Goal: Task Accomplishment & Management: Manage account settings

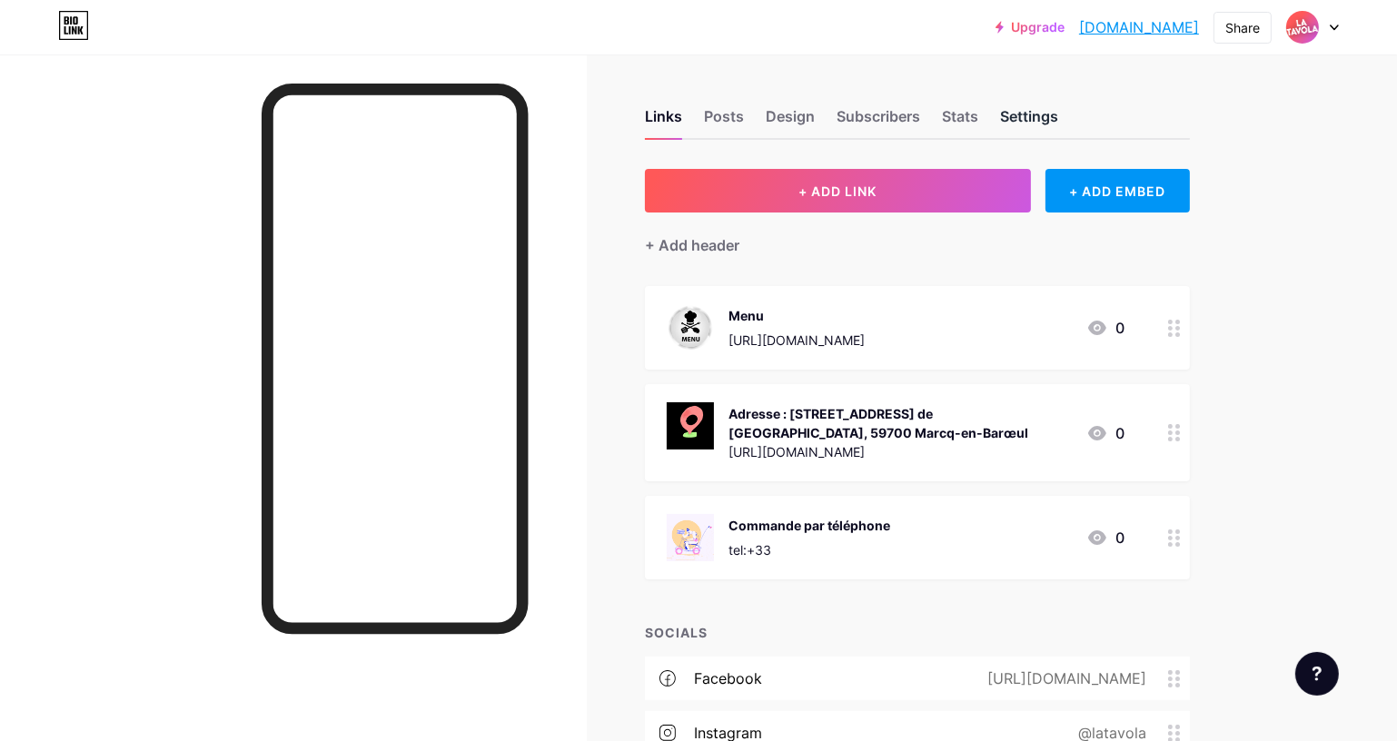
click at [1052, 119] on div "Settings" at bounding box center [1029, 121] width 58 height 33
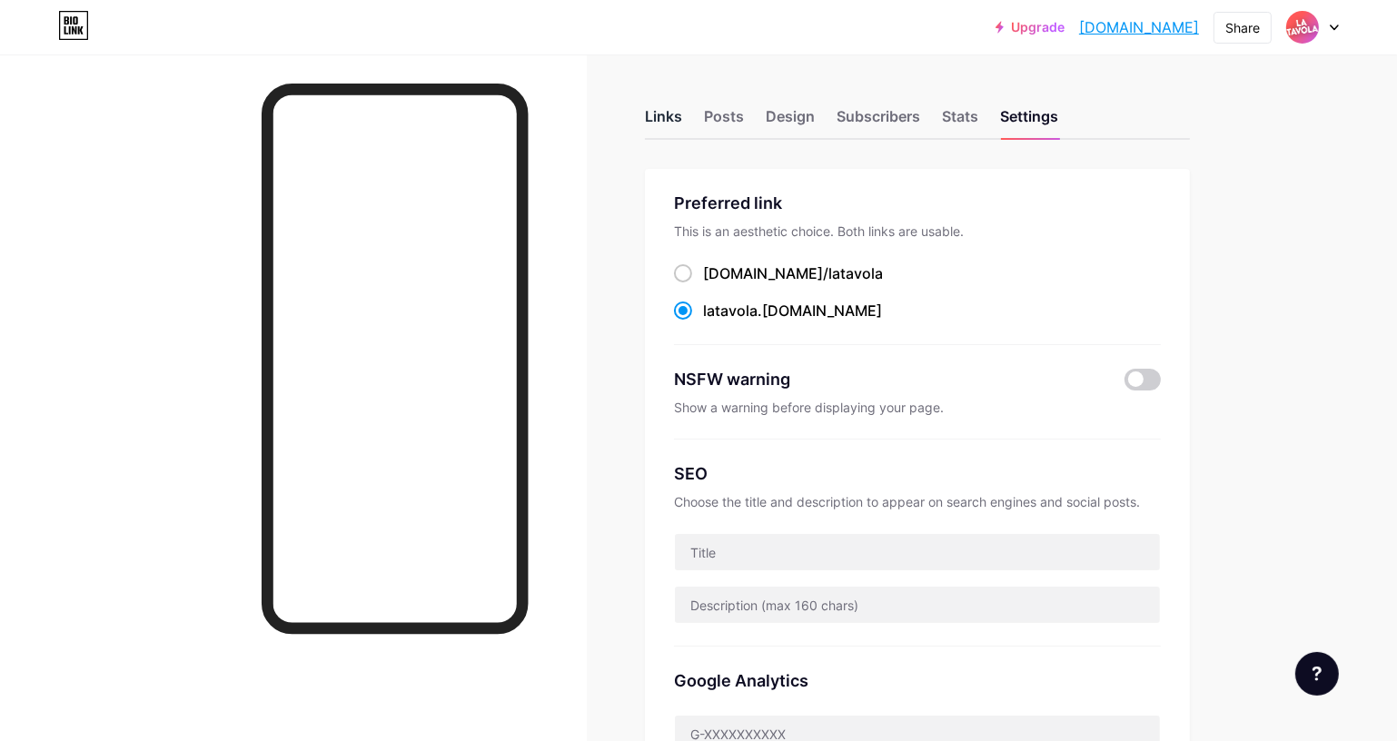
click at [680, 120] on div "Links" at bounding box center [663, 121] width 37 height 33
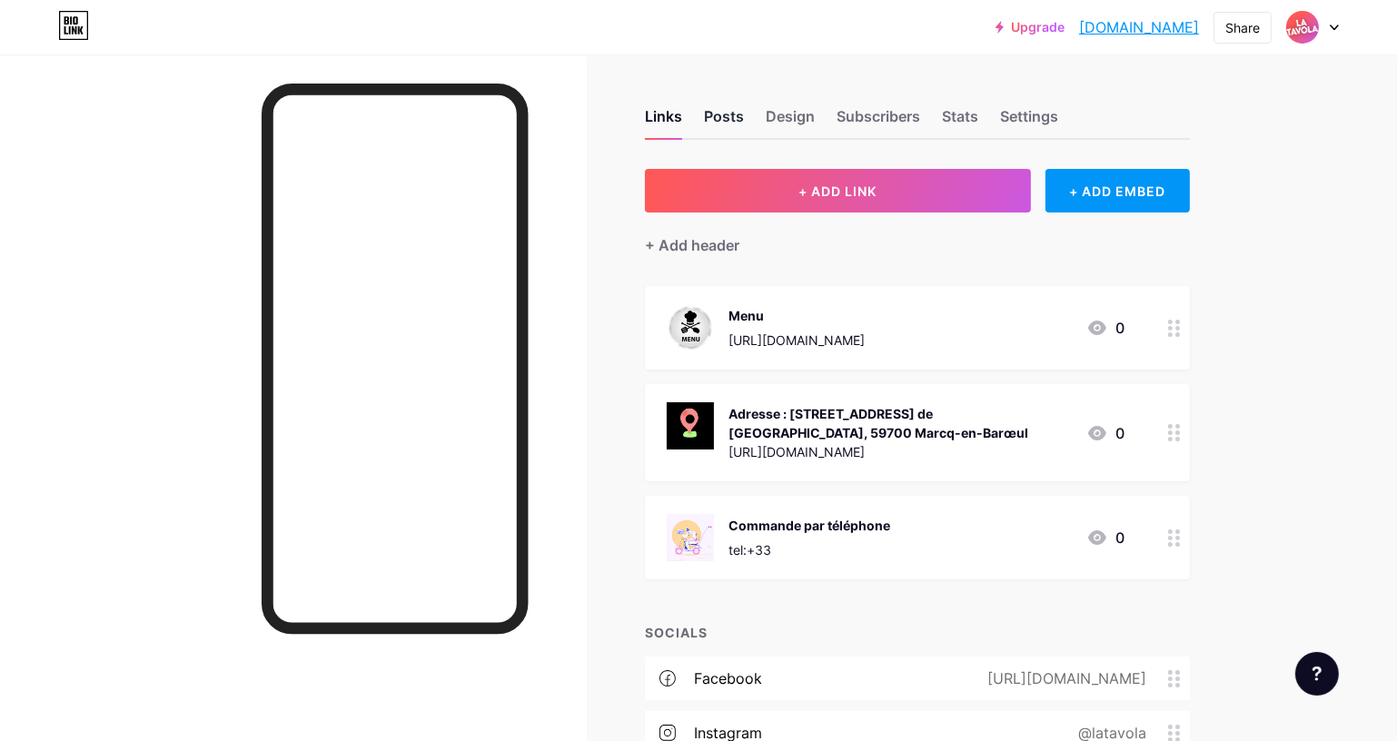
click at [730, 123] on div "Posts" at bounding box center [724, 121] width 40 height 33
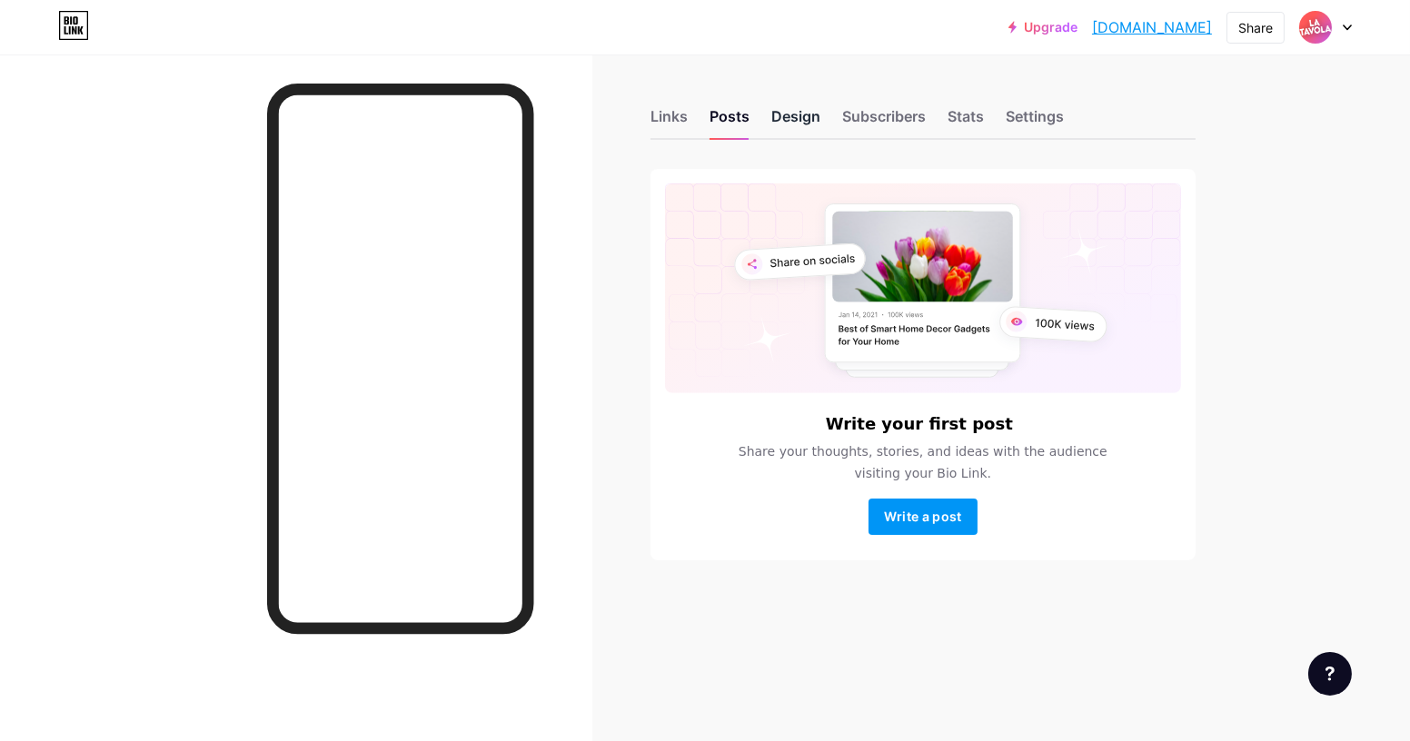
click at [787, 124] on div "Design" at bounding box center [795, 121] width 49 height 33
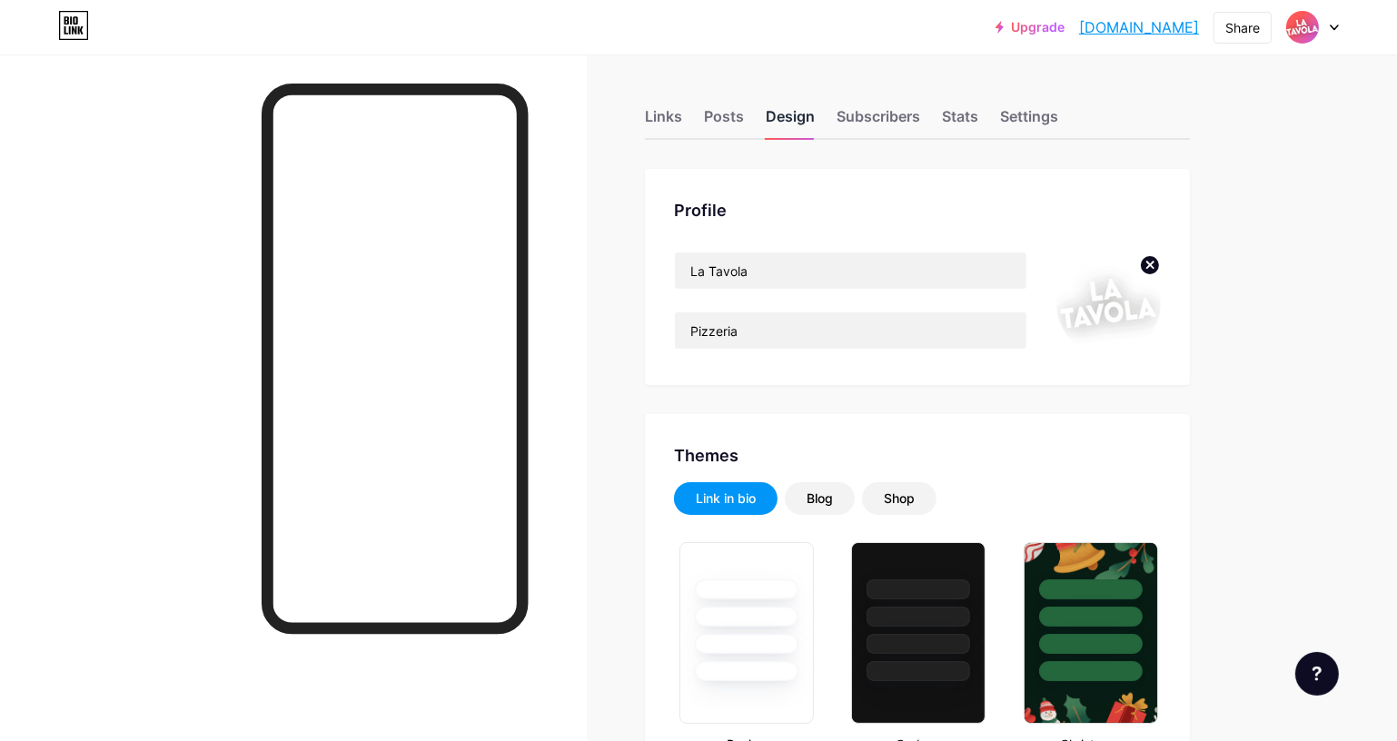
type input "#ff0000"
click at [871, 123] on div "Subscribers" at bounding box center [879, 121] width 84 height 33
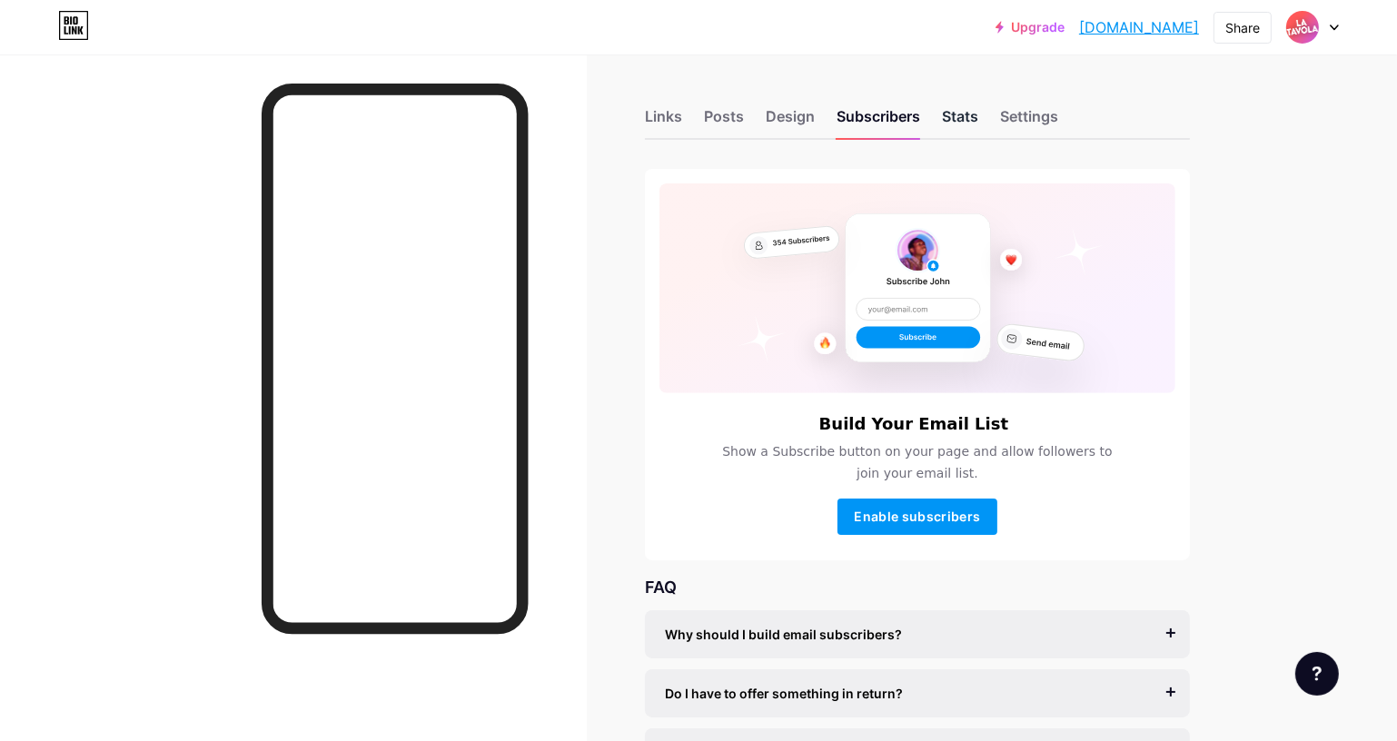
click at [956, 114] on div "Stats" at bounding box center [960, 121] width 36 height 33
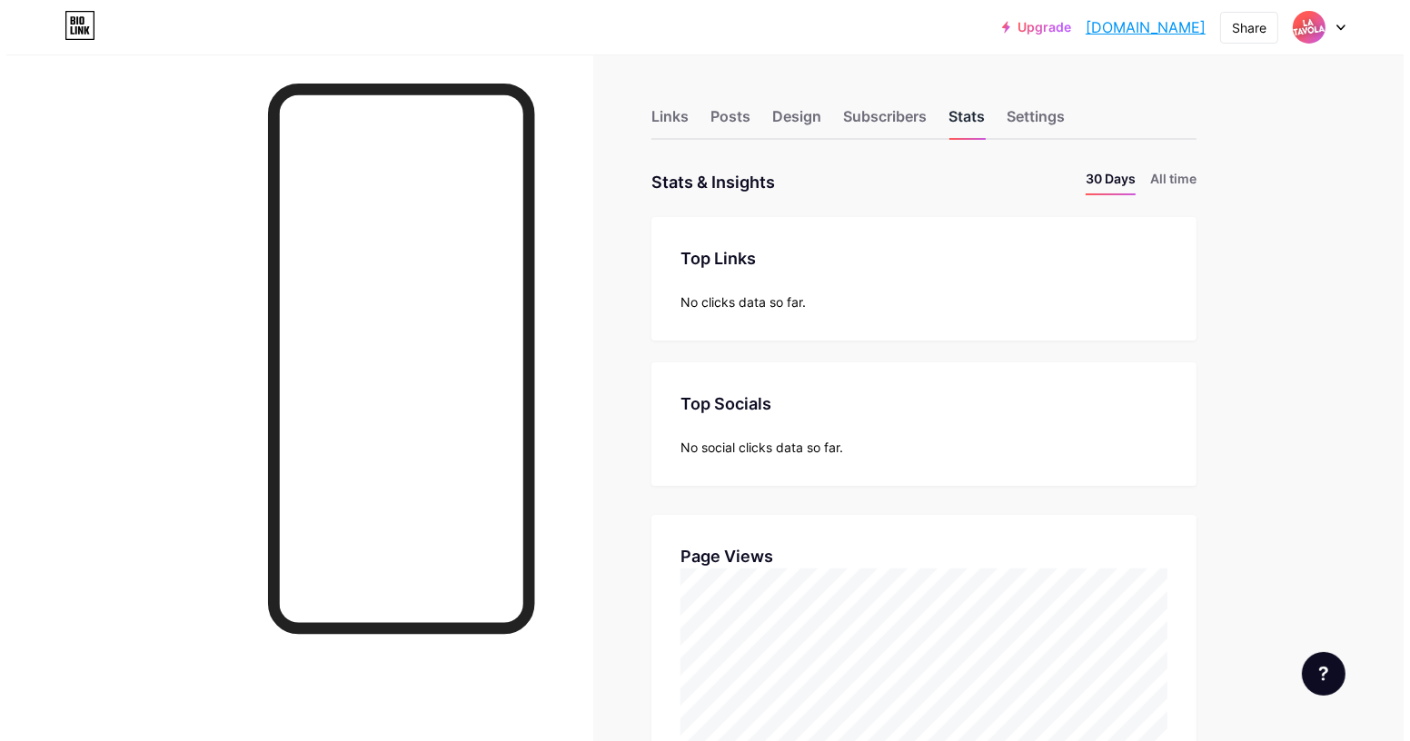
scroll to position [741, 1397]
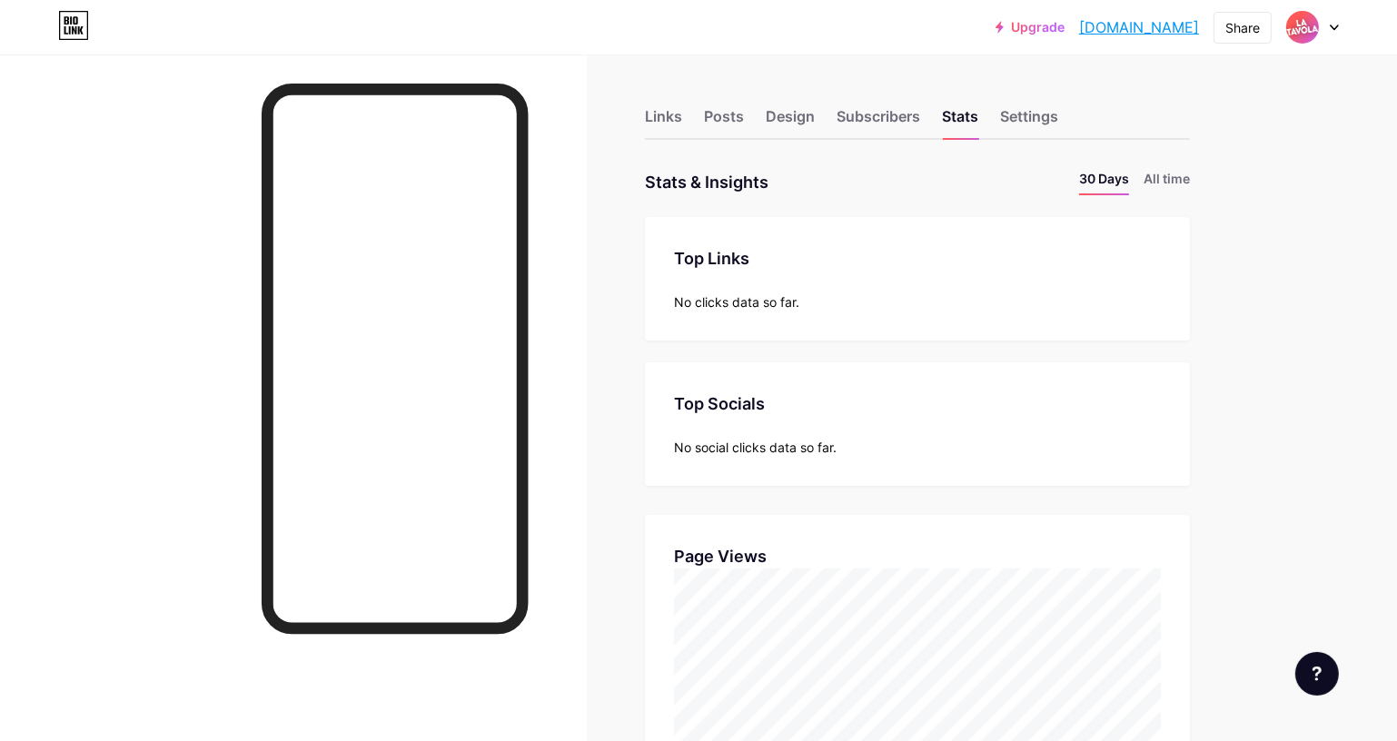
click at [1276, 358] on div "Upgrade [DOMAIN_NAME]... [DOMAIN_NAME] Share Switch accounts La Tavola [DOMAIN_…" at bounding box center [698, 611] width 1397 height 1223
click at [1340, 33] on div "Upgrade [DOMAIN_NAME]... [DOMAIN_NAME] Share Switch accounts La Tavola [DOMAIN_…" at bounding box center [698, 27] width 1397 height 33
click at [1328, 29] on div at bounding box center [1313, 27] width 53 height 33
click at [1151, 256] on li "Logout" at bounding box center [1225, 255] width 225 height 49
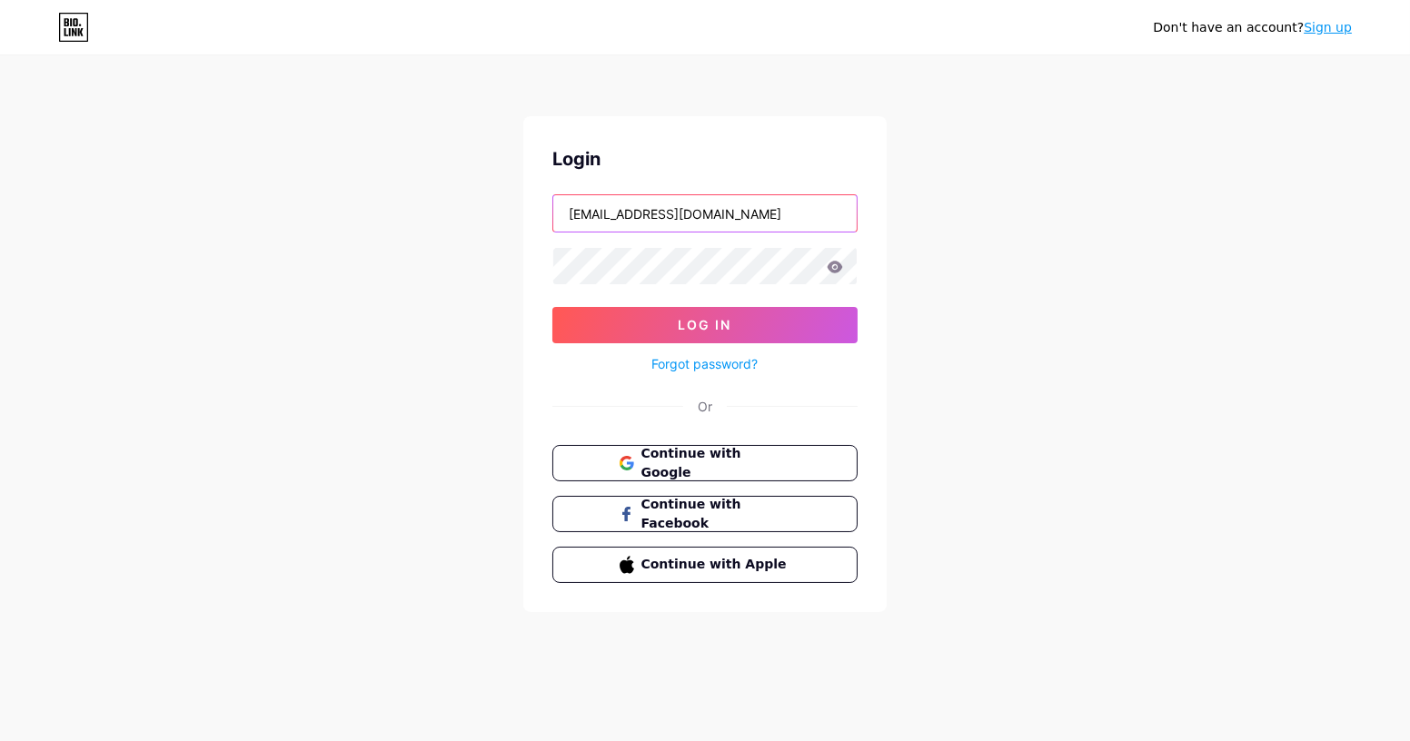
drag, startPoint x: 638, startPoint y: 214, endPoint x: 835, endPoint y: 199, distance: 197.8
click at [835, 199] on input "[EMAIL_ADDRESS][DOMAIN_NAME]" at bounding box center [704, 213] width 303 height 36
type input "[EMAIL_ADDRESS][DOMAIN_NAME]"
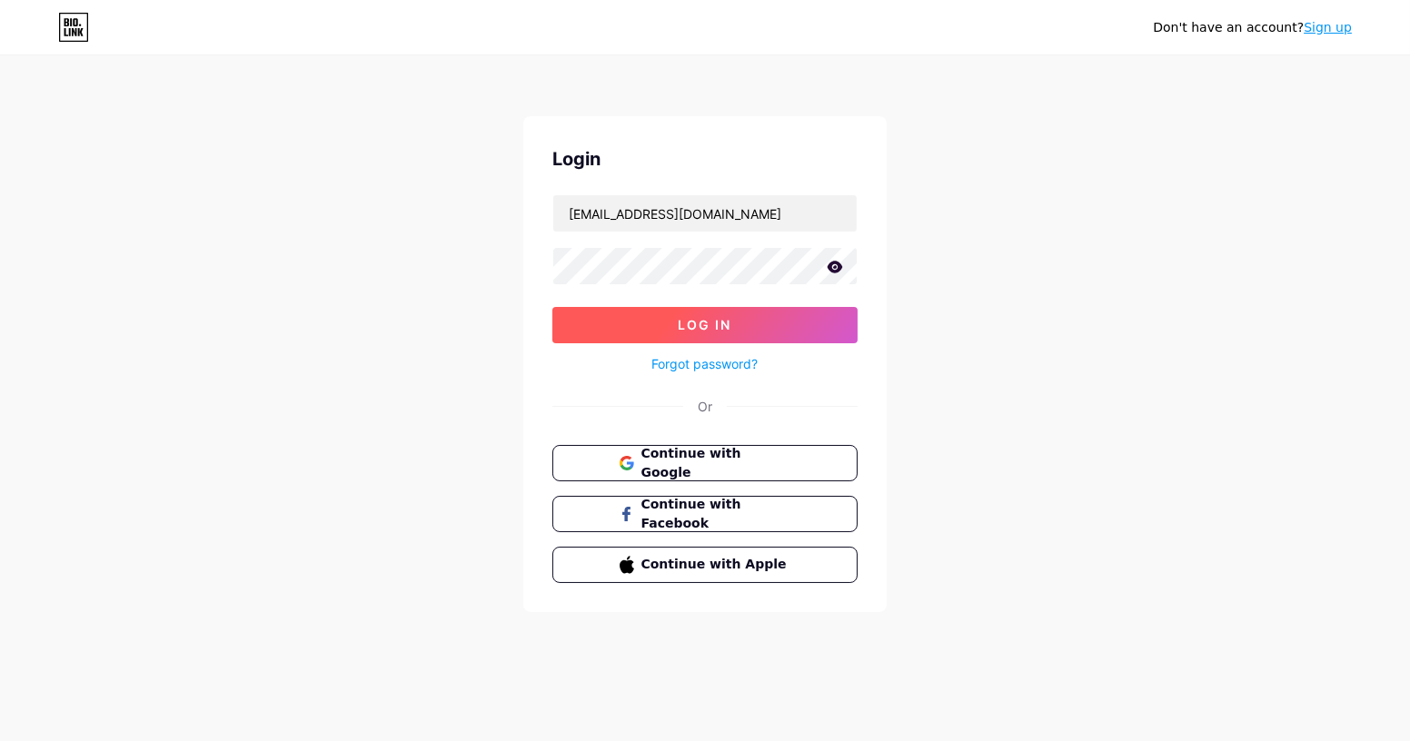
click at [709, 333] on button "Log In" at bounding box center [704, 325] width 305 height 36
